Goal: Task Accomplishment & Management: Manage account settings

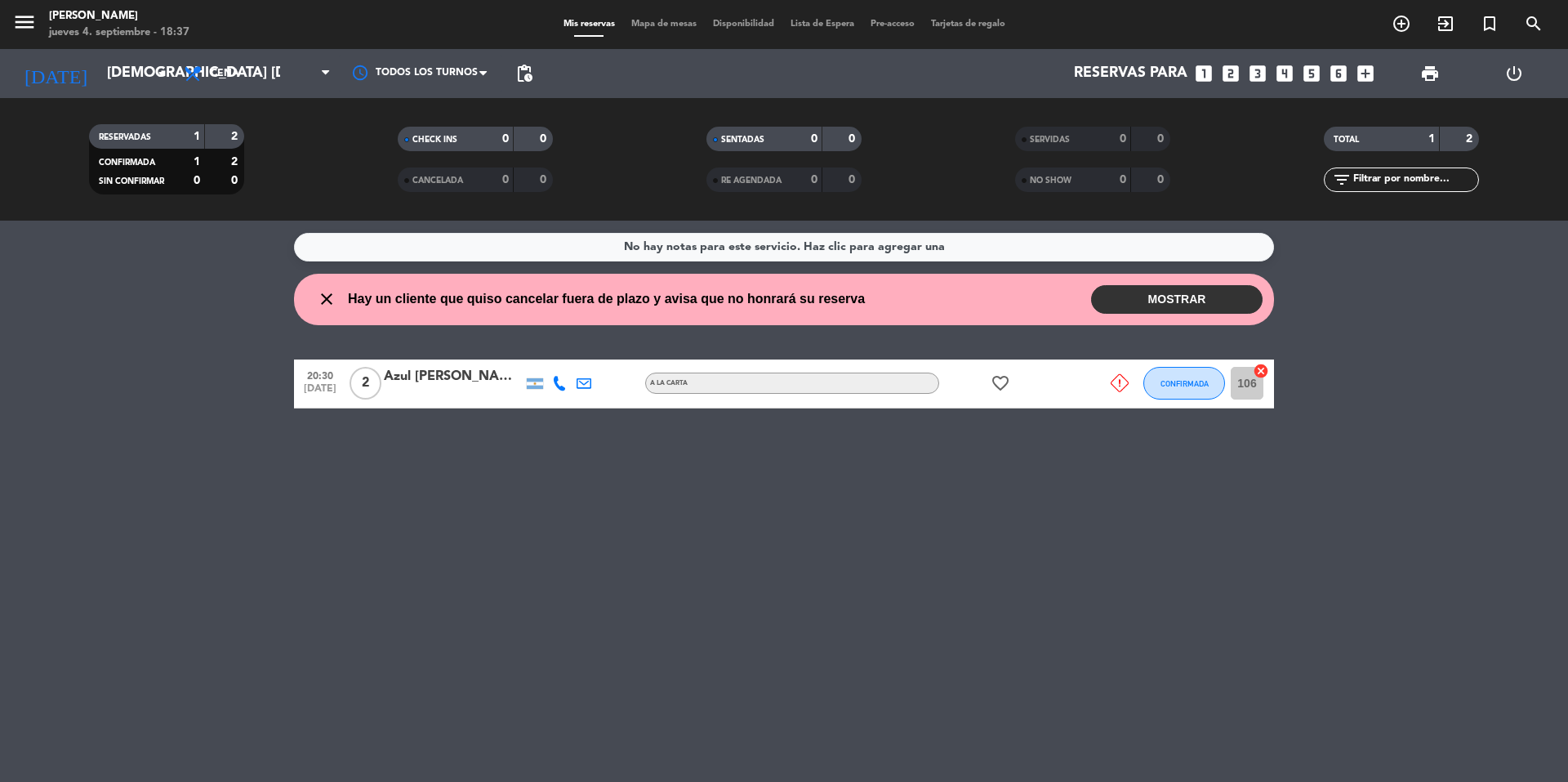
click at [1193, 304] on button "MOSTRAR" at bounding box center [1177, 300] width 172 height 29
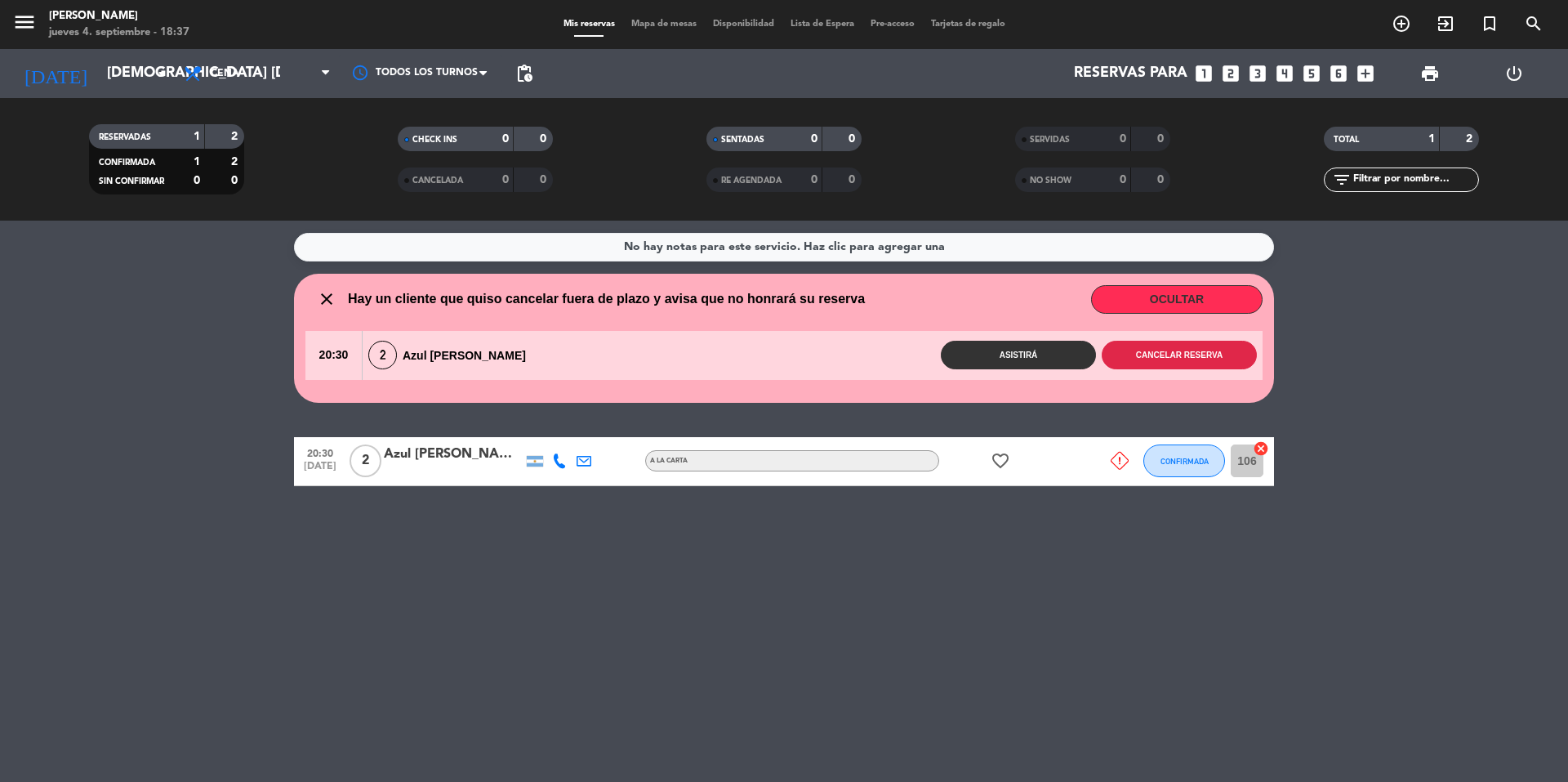
click at [1168, 363] on button "Cancelar reserva" at bounding box center [1179, 355] width 155 height 29
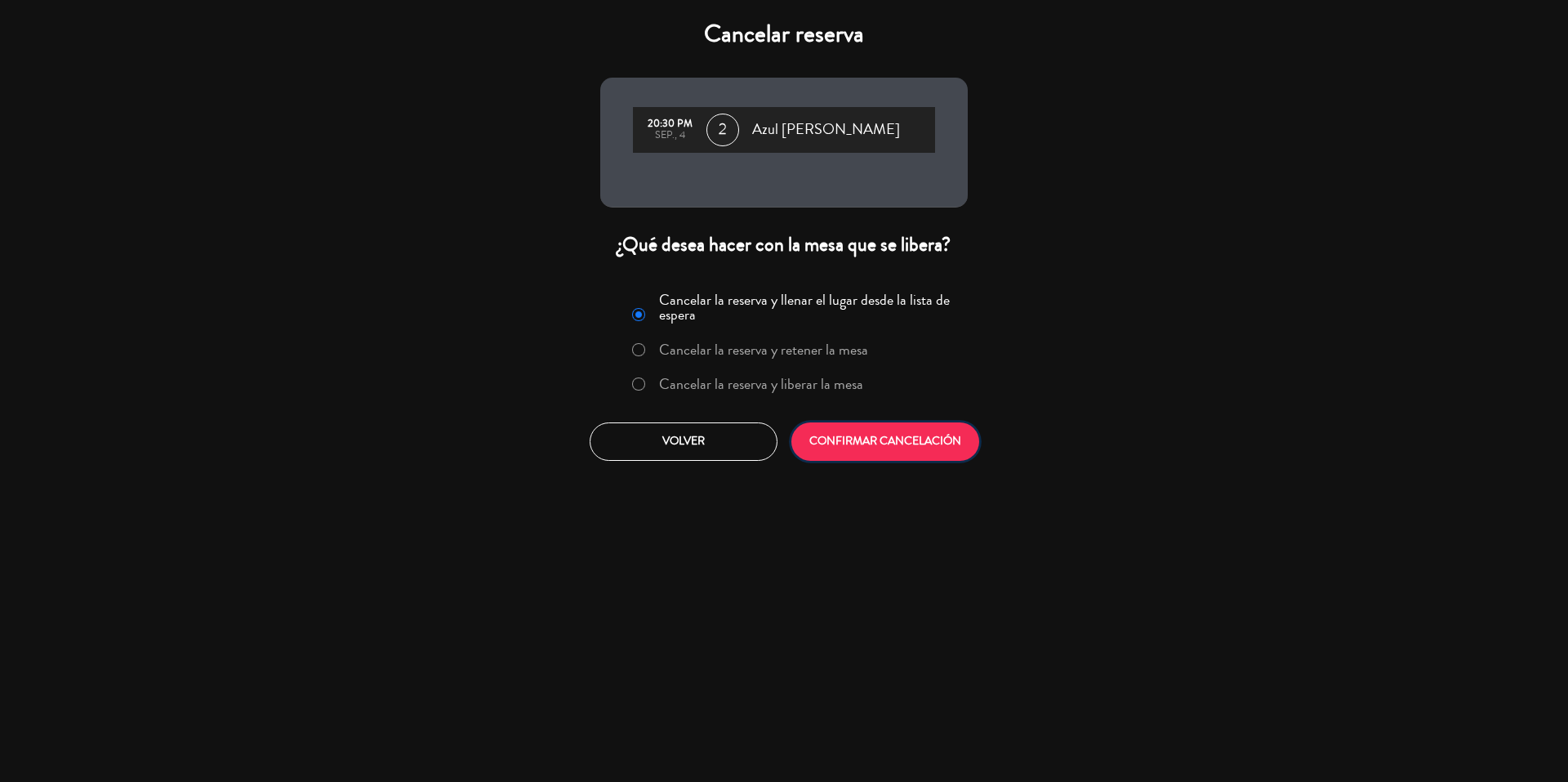
click at [852, 440] on button "CONFIRMAR CANCELACIÓN" at bounding box center [885, 441] width 188 height 38
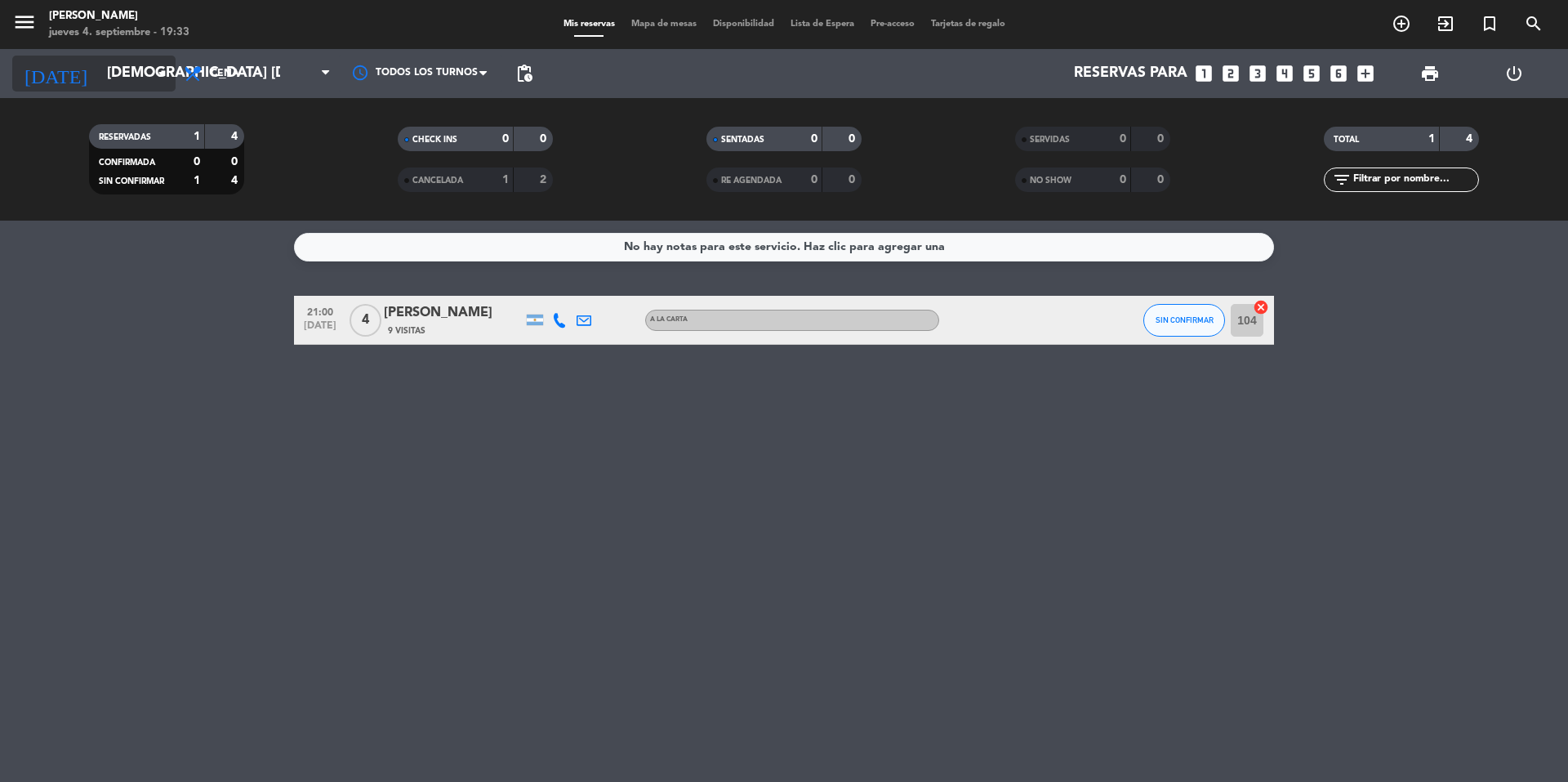
click at [114, 71] on input "[DEMOGRAPHIC_DATA] [DATE]" at bounding box center [194, 73] width 190 height 33
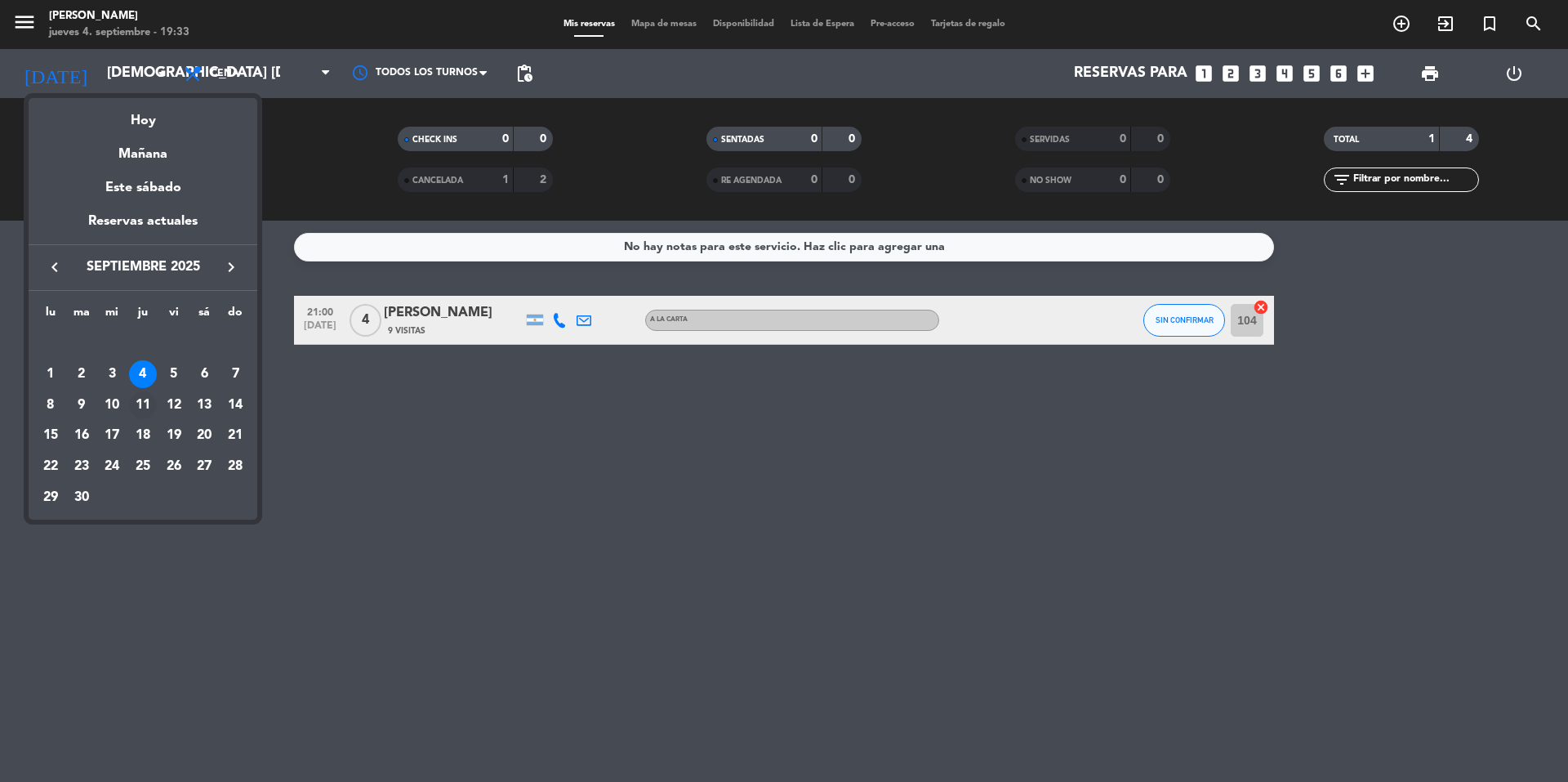
click at [149, 406] on div "11" at bounding box center [143, 405] width 28 height 28
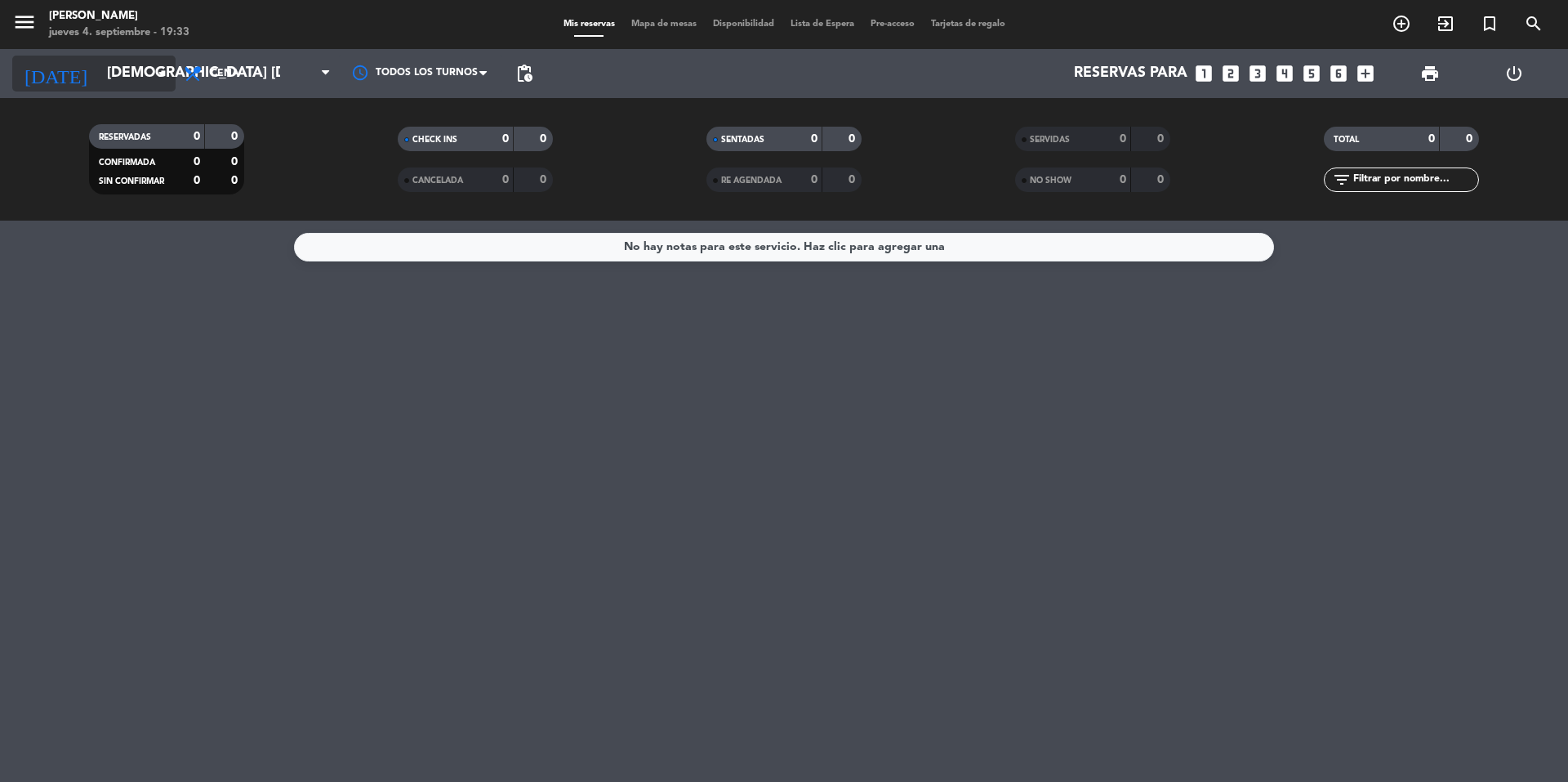
click at [99, 76] on input "[DEMOGRAPHIC_DATA] [DATE]" at bounding box center [194, 73] width 190 height 33
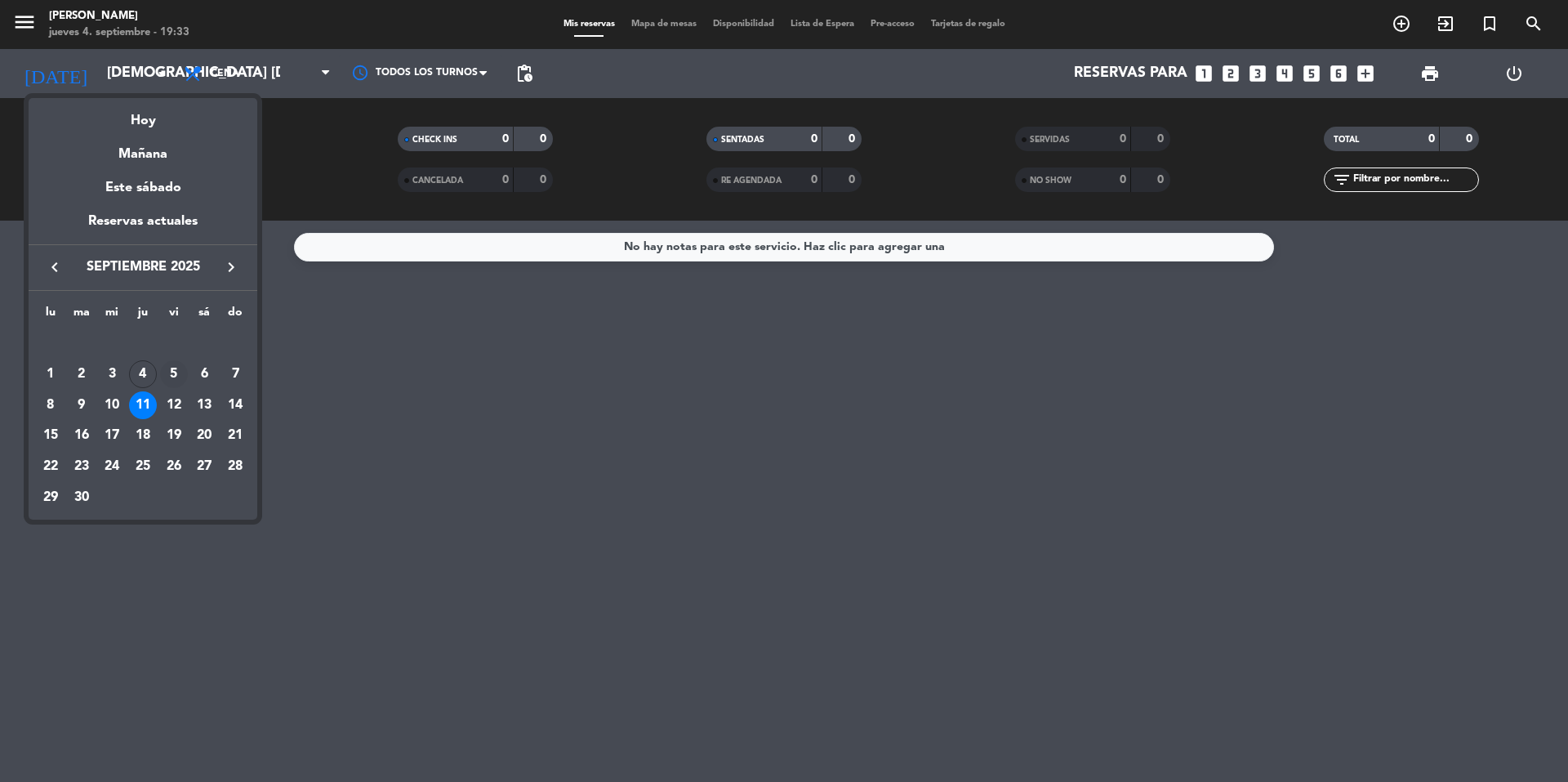
click at [172, 376] on div "5" at bounding box center [174, 375] width 28 height 28
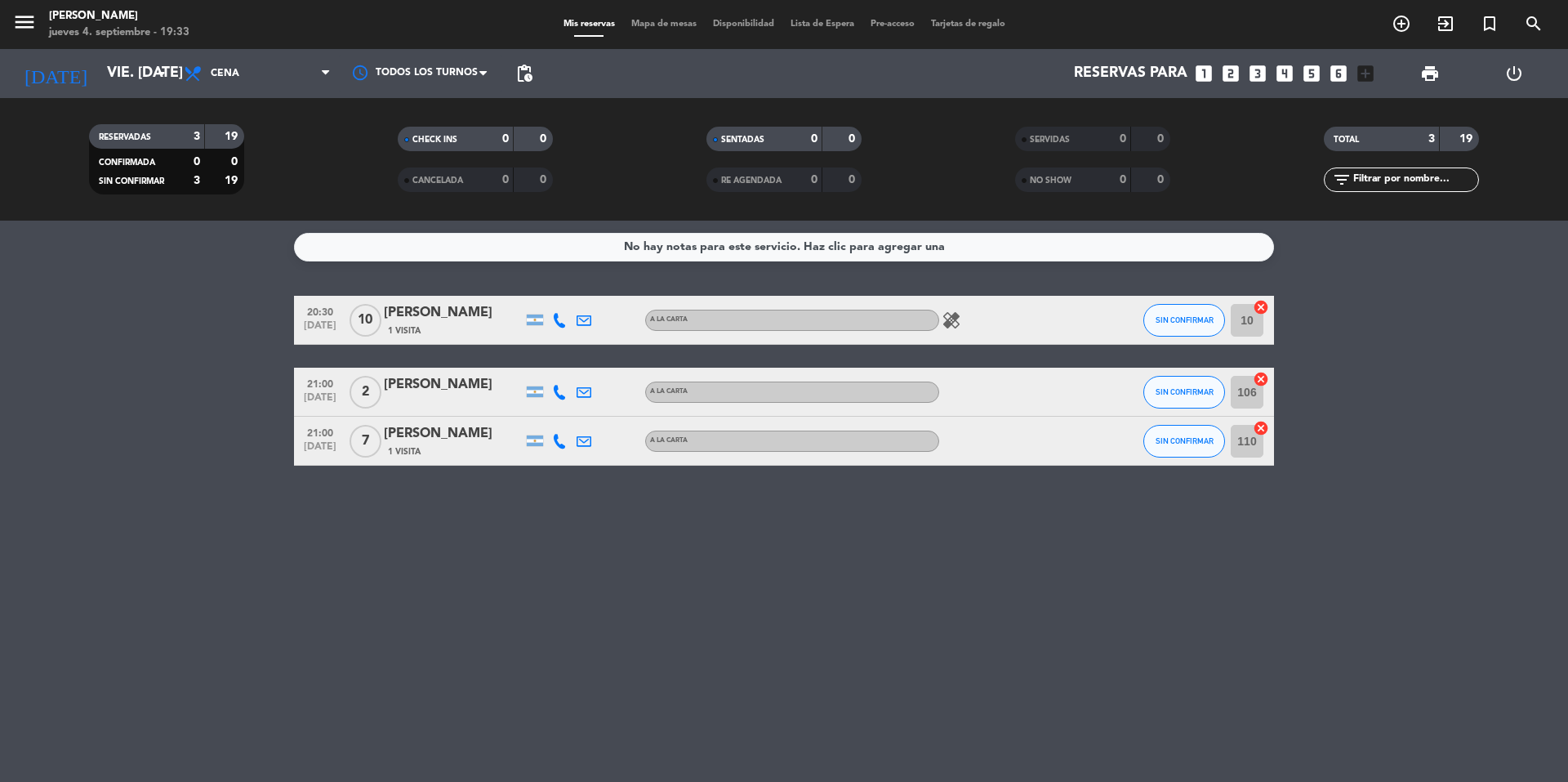
click at [956, 323] on icon "healing" at bounding box center [952, 321] width 20 height 20
click at [1437, 434] on bookings-row "20:30 [DATE] [PERSON_NAME] 1 Visita A LA CARTA healing Sin tacc SIN CONFIRMAR 1…" at bounding box center [784, 381] width 1568 height 170
click at [146, 78] on input "vie. [DATE]" at bounding box center [194, 73] width 190 height 33
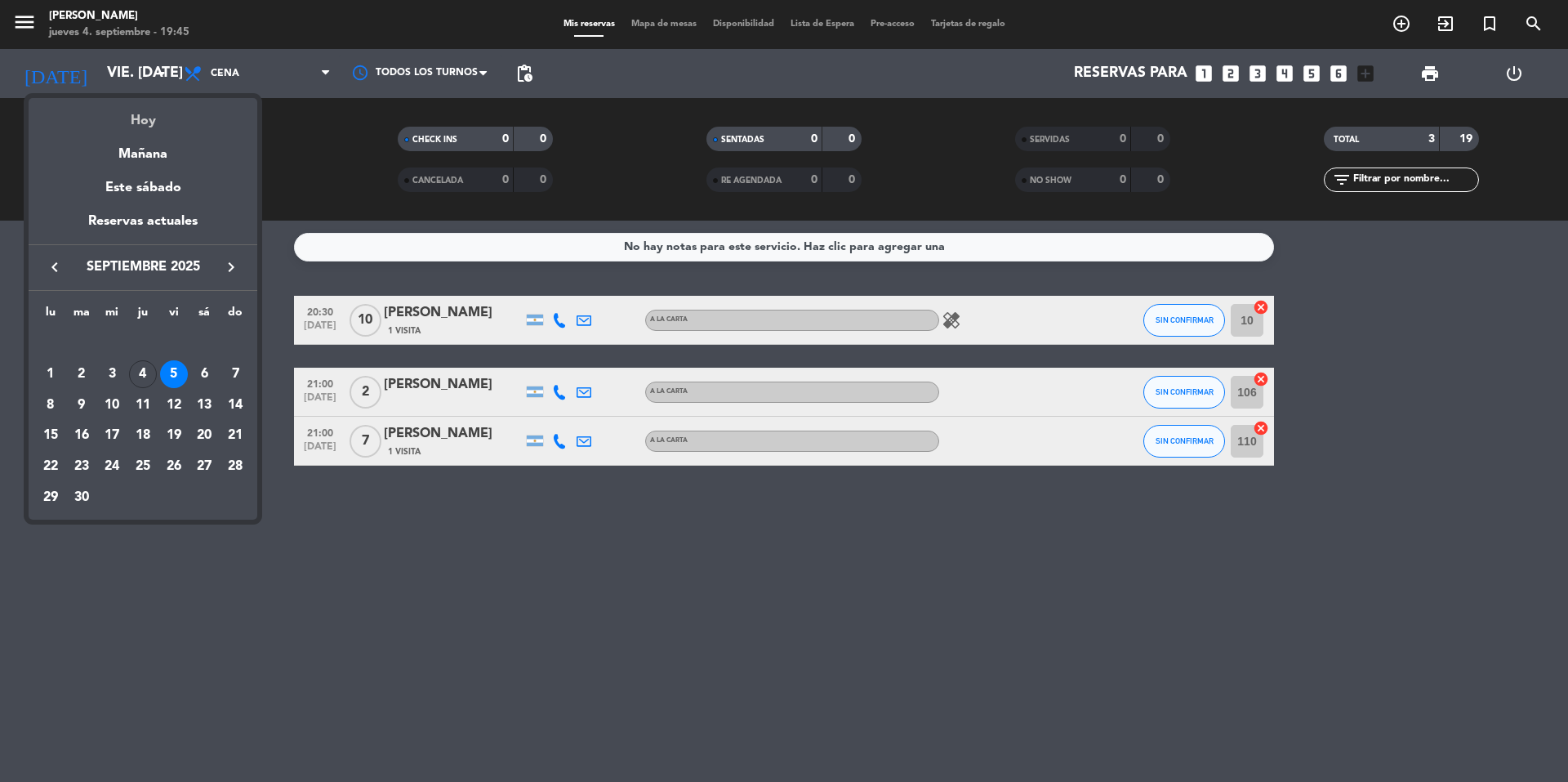
click at [136, 114] on div "Hoy" at bounding box center [143, 115] width 229 height 34
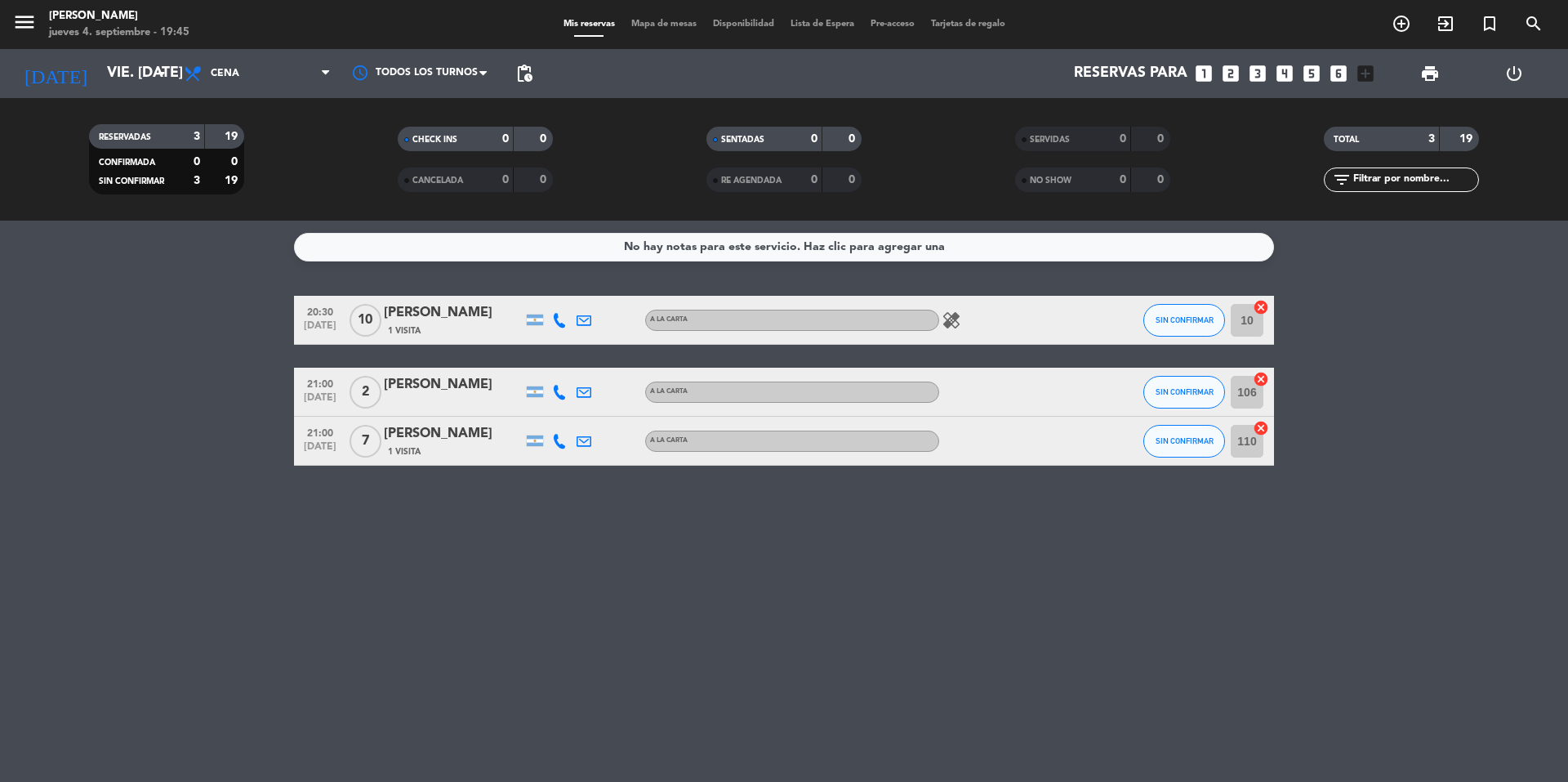
type input "[DEMOGRAPHIC_DATA] [DATE]"
